Goal: Transaction & Acquisition: Purchase product/service

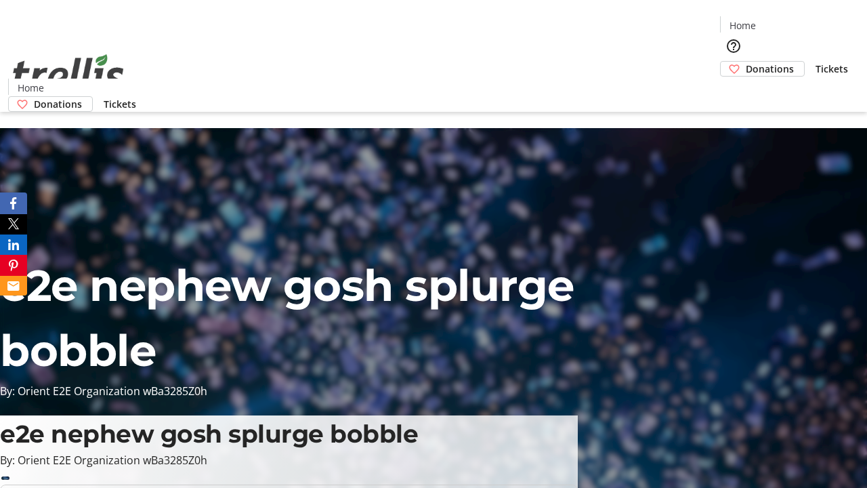
click at [746, 62] on span "Donations" at bounding box center [770, 69] width 48 height 14
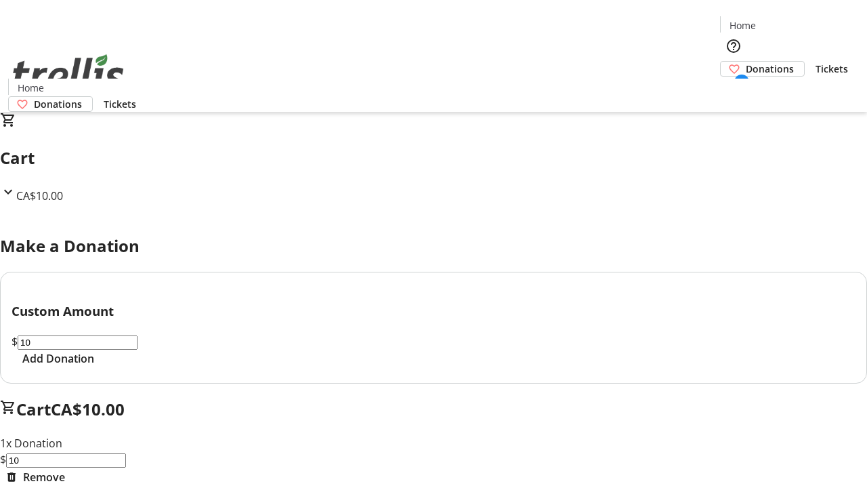
select select "CA"
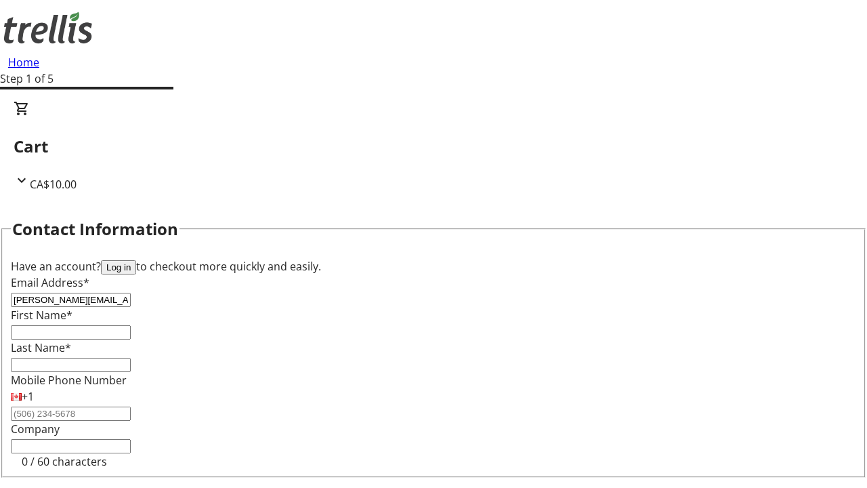
type input "[PERSON_NAME][EMAIL_ADDRESS][DOMAIN_NAME]"
type input "[PERSON_NAME]"
type input "[STREET_ADDRESS][PERSON_NAME]"
type input "Kelowna"
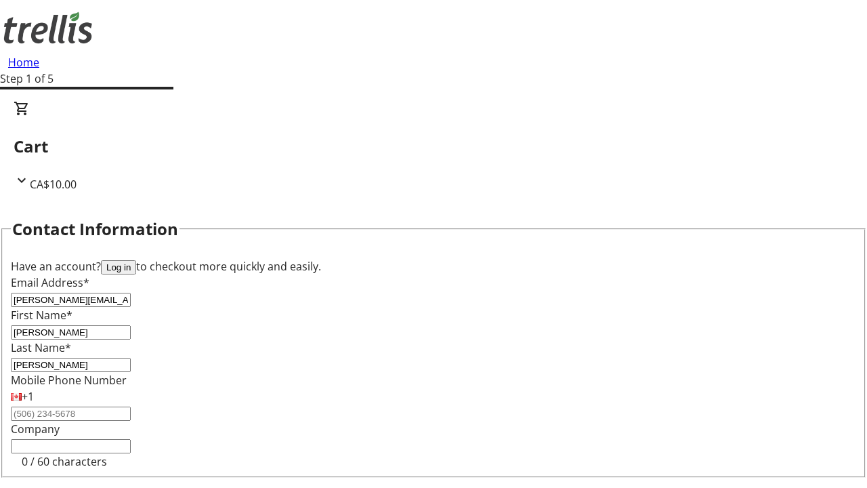
select select "BC"
type input "Kelowna"
type input "V1Y 0C2"
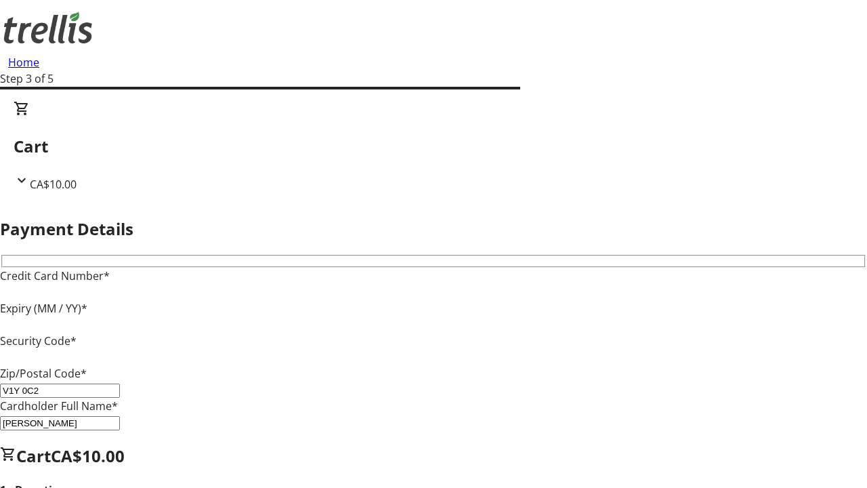
type input "V1Y 0C2"
